Goal: Transaction & Acquisition: Subscribe to service/newsletter

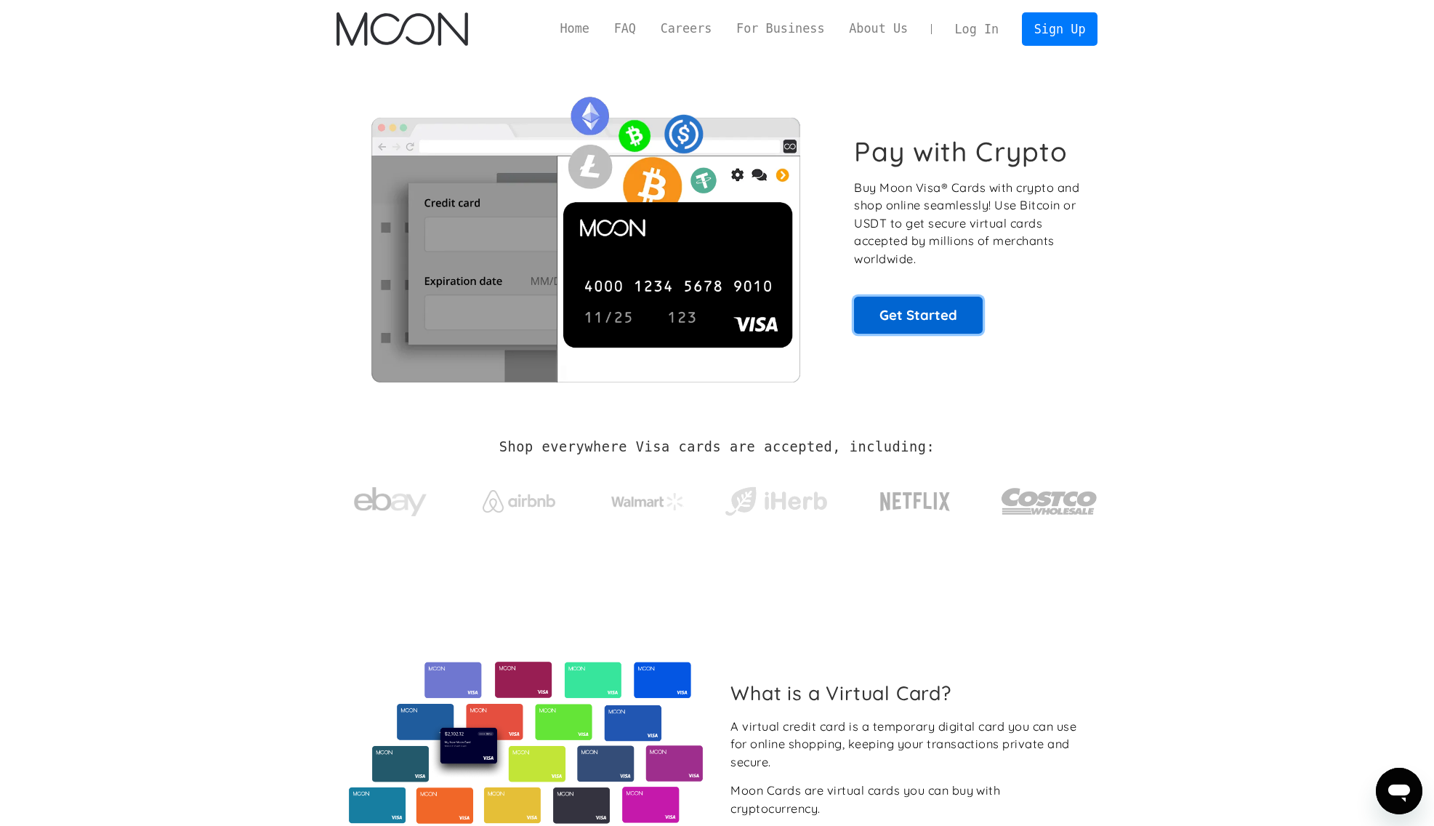
click at [919, 317] on link "Get Started" at bounding box center [918, 315] width 129 height 36
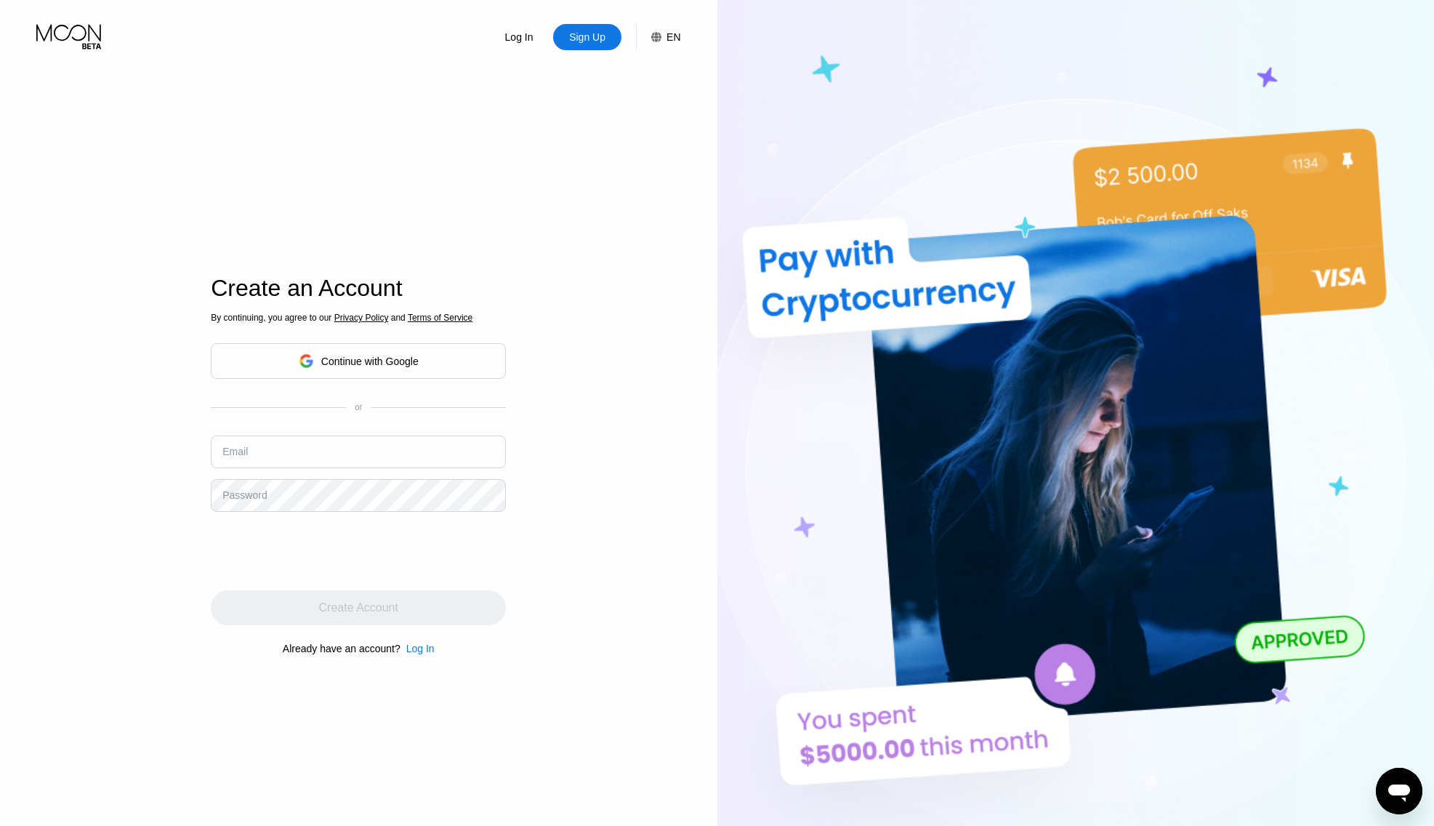
scroll to position [3, 0]
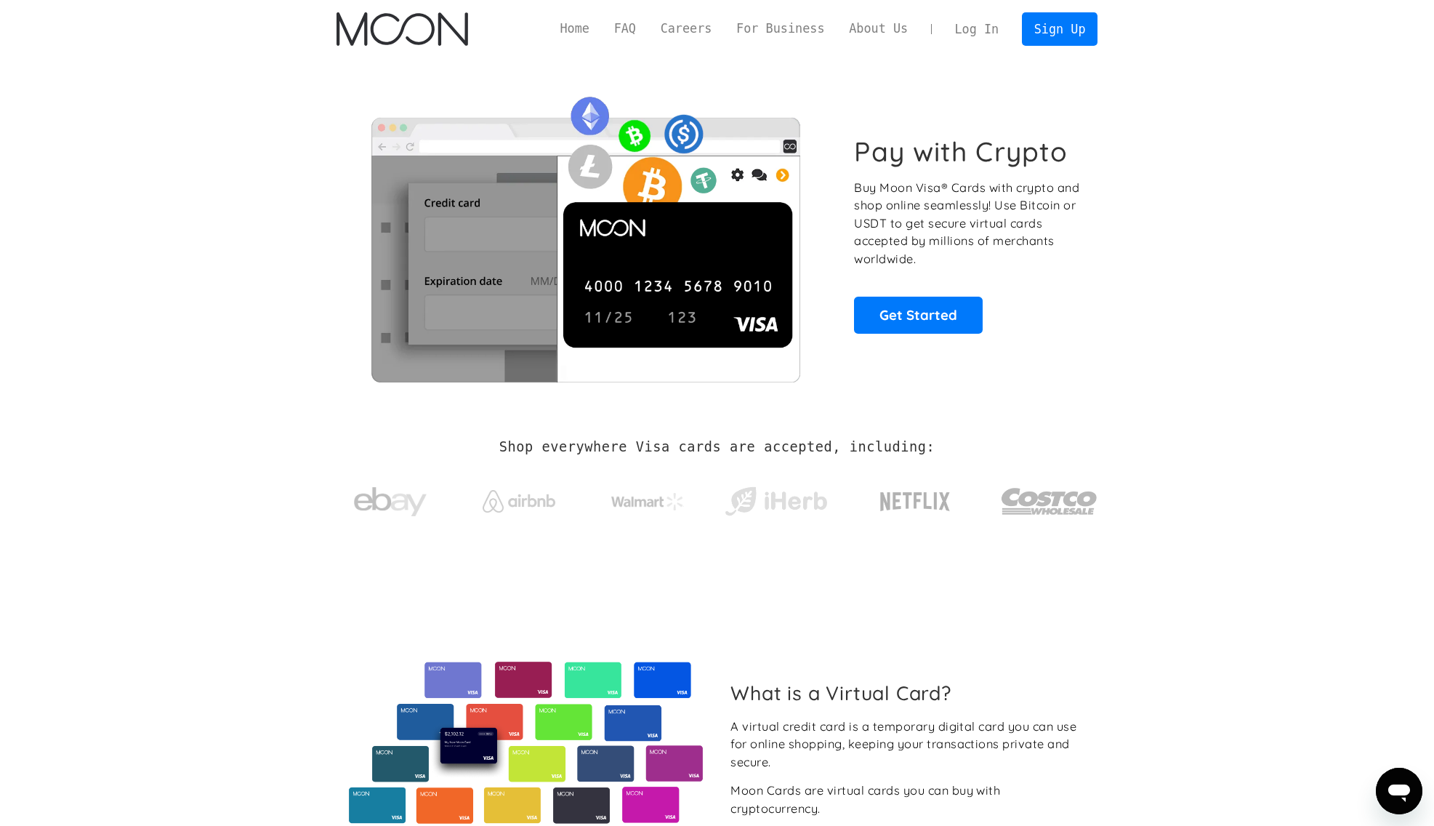
click at [239, 64] on section "Pay with Crypto Buy Moon Visa® Cards with crypto and shop online seamlessly! Us…" at bounding box center [717, 234] width 1434 height 352
